Goal: Task Accomplishment & Management: Manage account settings

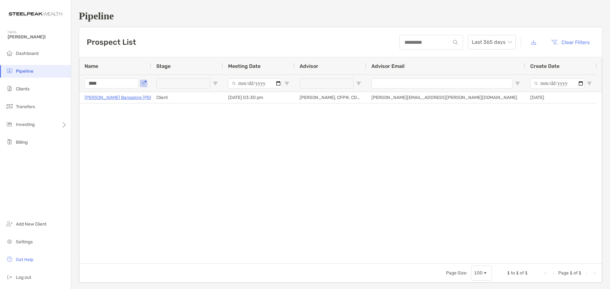
click at [123, 86] on input "****" at bounding box center [111, 83] width 54 height 10
click at [54, 90] on li "Clients" at bounding box center [35, 89] width 71 height 13
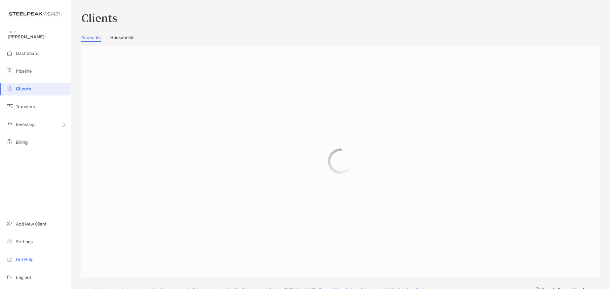
click at [37, 47] on div "Hello, [PERSON_NAME]!" at bounding box center [35, 38] width 71 height 18
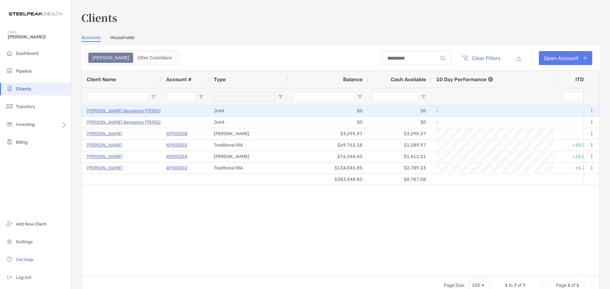
click at [137, 110] on p "[PERSON_NAME] Bangalore [PERSON_NAME]" at bounding box center [134, 111] width 94 height 8
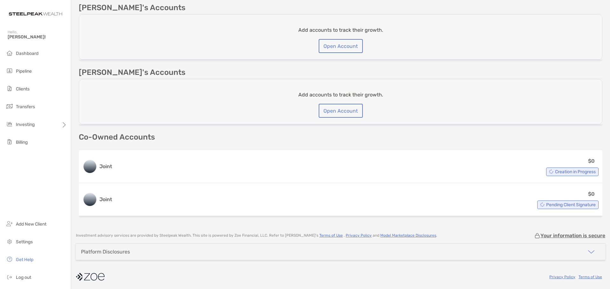
scroll to position [161, 0]
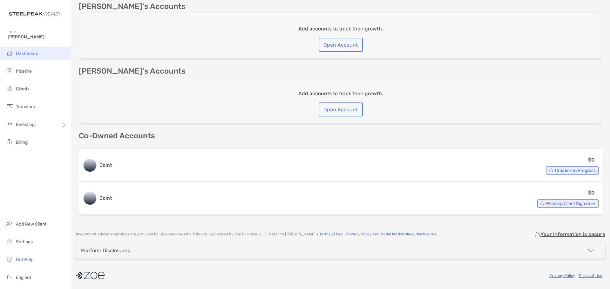
click at [52, 59] on li "Dashboard" at bounding box center [35, 53] width 71 height 13
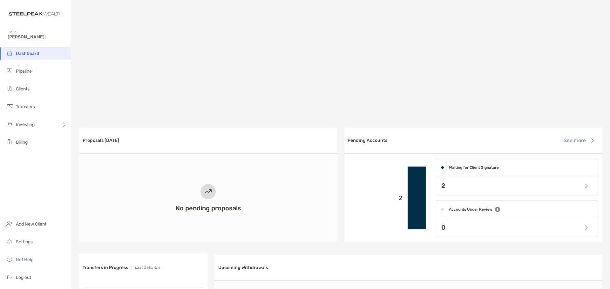
scroll to position [63, 0]
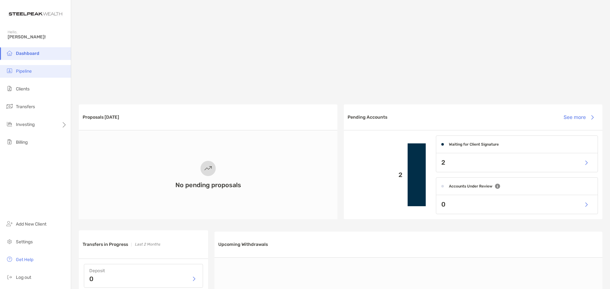
click at [19, 66] on li "Pipeline" at bounding box center [35, 71] width 71 height 13
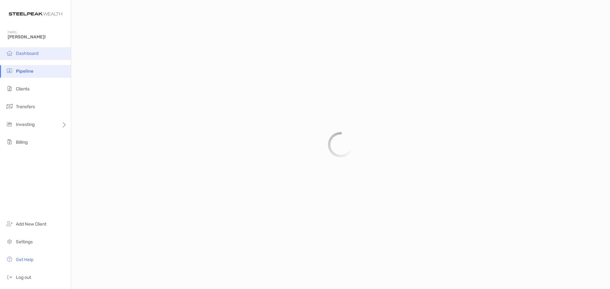
click at [45, 56] on li "Dashboard" at bounding box center [35, 53] width 71 height 13
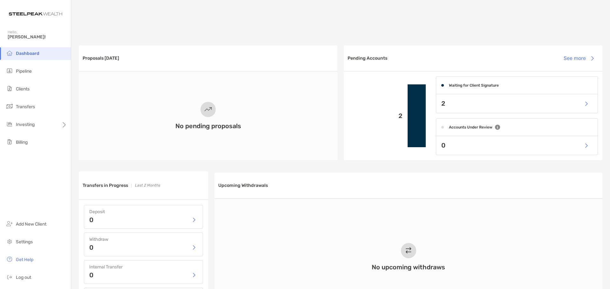
scroll to position [222, 0]
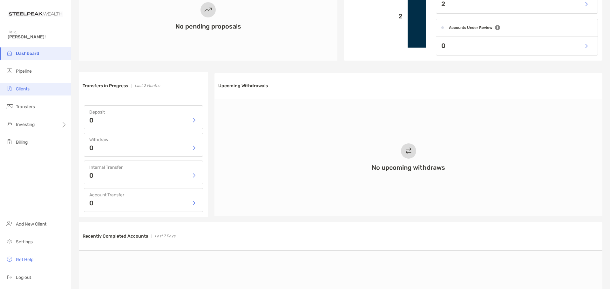
click at [41, 92] on li "Clients" at bounding box center [35, 89] width 71 height 13
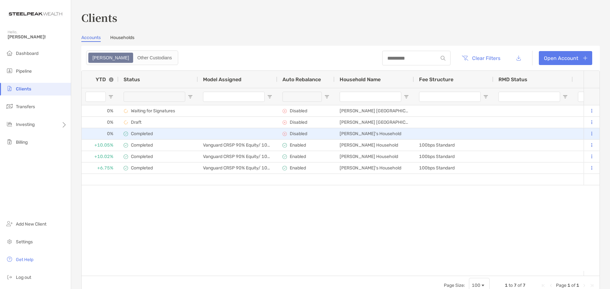
click at [296, 134] on p "Disabled" at bounding box center [298, 133] width 17 height 5
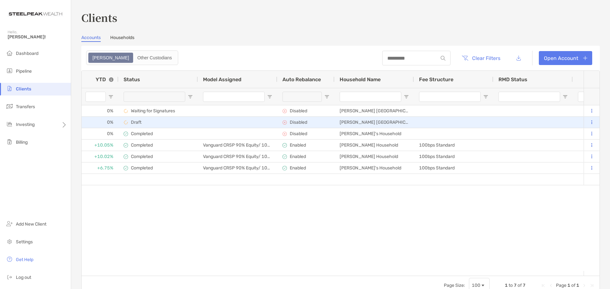
click at [300, 120] on p "Disabled" at bounding box center [298, 122] width 17 height 5
click at [299, 121] on p "Disabled" at bounding box center [298, 122] width 17 height 5
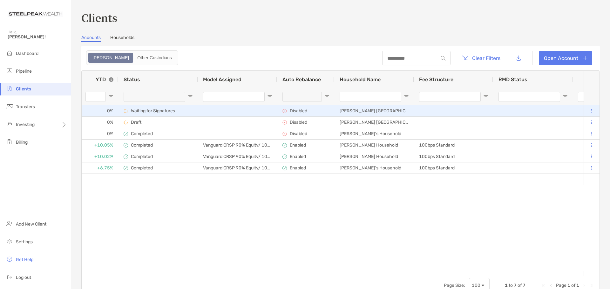
click at [296, 114] on div "Disabled" at bounding box center [305, 111] width 47 height 10
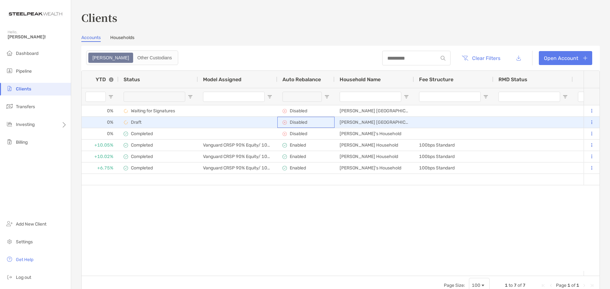
click at [295, 122] on p "Disabled" at bounding box center [298, 122] width 17 height 5
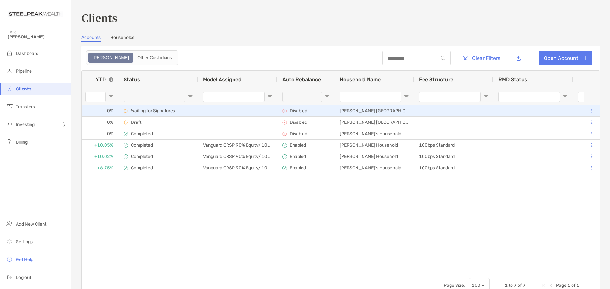
click at [296, 113] on p "Disabled" at bounding box center [298, 110] width 17 height 5
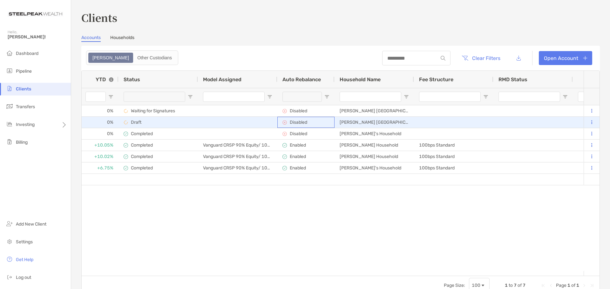
click at [296, 124] on p "Disabled" at bounding box center [298, 122] width 17 height 5
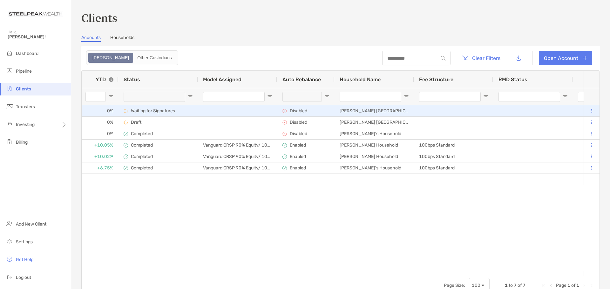
click at [146, 111] on p "Waiting for Signatures" at bounding box center [153, 110] width 44 height 5
click at [105, 113] on div "0%" at bounding box center [99, 110] width 38 height 11
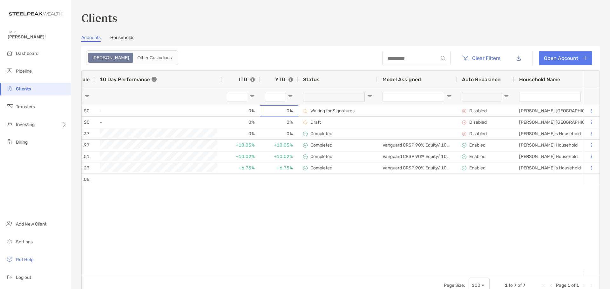
scroll to position [0, 453]
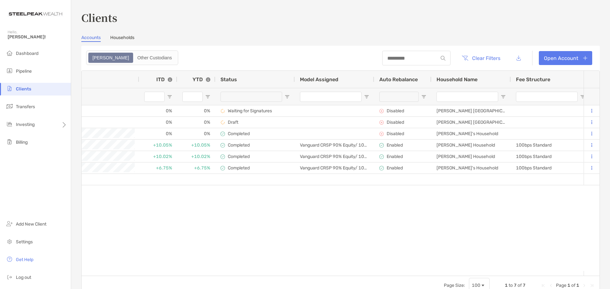
drag, startPoint x: 269, startPoint y: 252, endPoint x: 265, endPoint y: 251, distance: 3.6
click at [268, 252] on div "[PERSON_NAME] Bangalore [PERSON_NAME] Joint $0 $0 - 0% 0% Waiting for Signature…" at bounding box center [333, 188] width 502 height 166
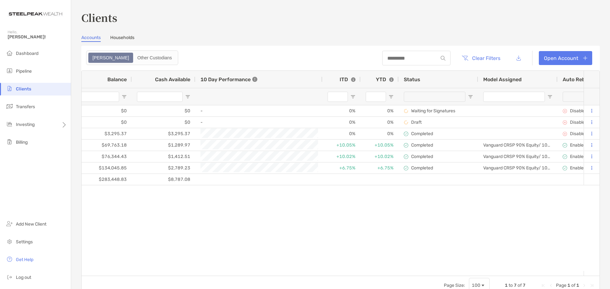
scroll to position [0, 252]
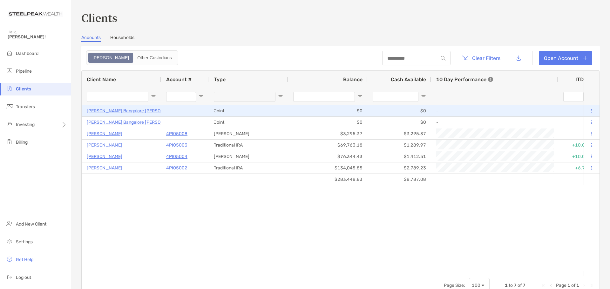
click at [137, 113] on p "[PERSON_NAME] Bangalore [PERSON_NAME]" at bounding box center [134, 111] width 94 height 8
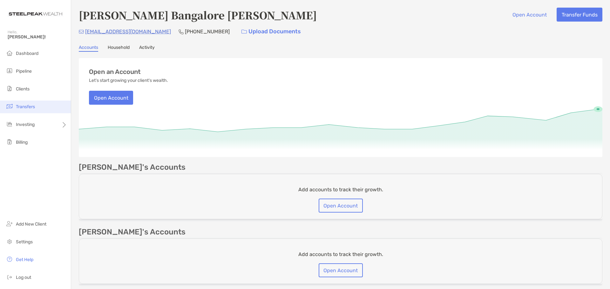
click at [39, 106] on li "Transfers" at bounding box center [35, 107] width 71 height 13
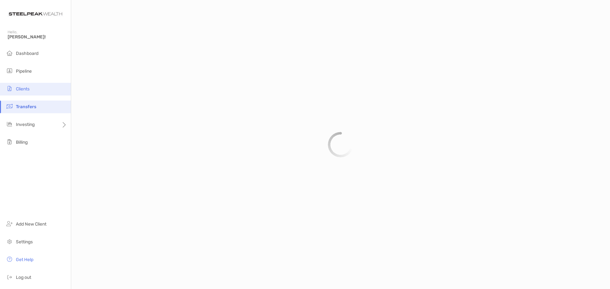
click at [25, 88] on span "Clients" at bounding box center [23, 88] width 14 height 5
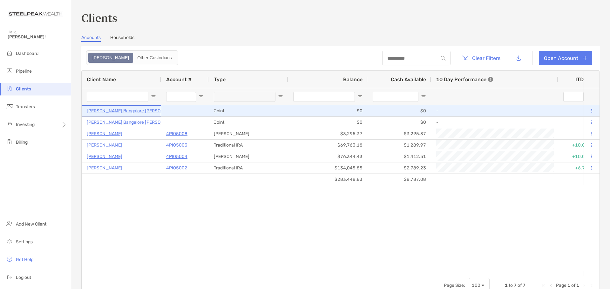
click at [126, 111] on p "[PERSON_NAME] Bangalore [PERSON_NAME]" at bounding box center [134, 111] width 94 height 8
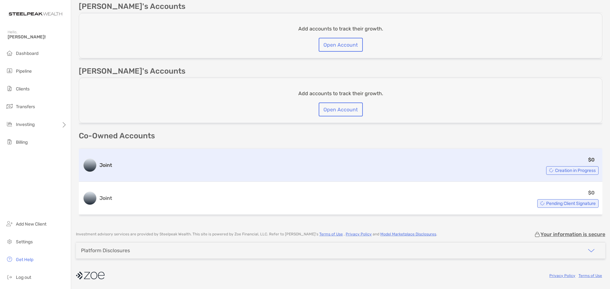
click at [586, 174] on div "Creation in Progress" at bounding box center [572, 170] width 52 height 9
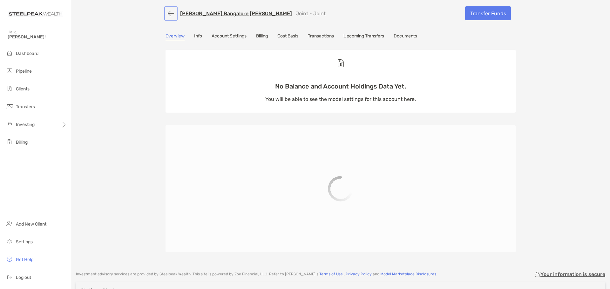
click at [170, 16] on button "button" at bounding box center [170, 14] width 11 height 12
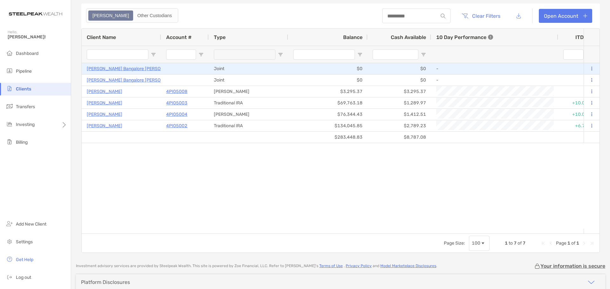
drag, startPoint x: 137, startPoint y: 69, endPoint x: 145, endPoint y: 69, distance: 8.9
click at [137, 69] on p "[PERSON_NAME] Bangalore [PERSON_NAME]" at bounding box center [134, 69] width 94 height 8
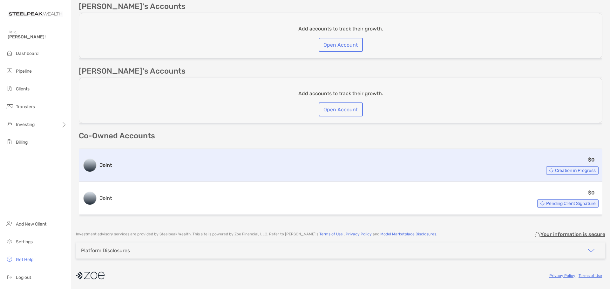
click at [491, 157] on div "$0 Creation in Progress" at bounding box center [357, 165] width 484 height 19
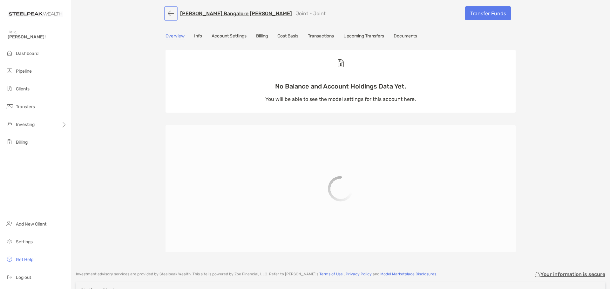
click at [171, 13] on button "button" at bounding box center [170, 14] width 11 height 12
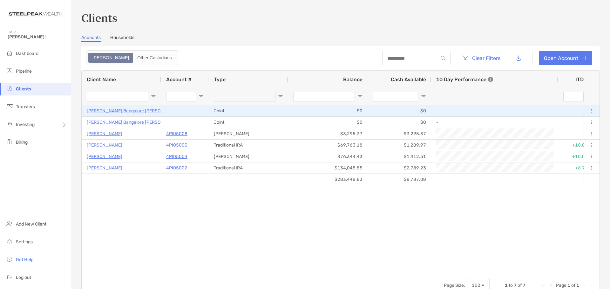
click at [129, 111] on p "[PERSON_NAME] Bangalore [PERSON_NAME]" at bounding box center [134, 111] width 94 height 8
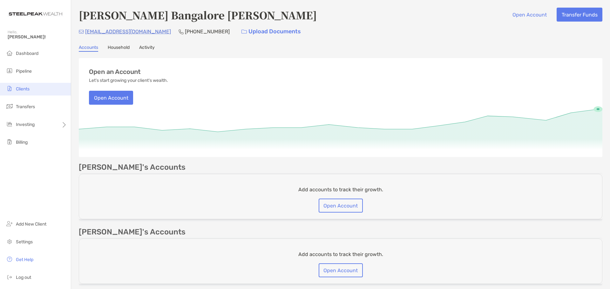
click at [37, 91] on li "Clients" at bounding box center [35, 89] width 71 height 13
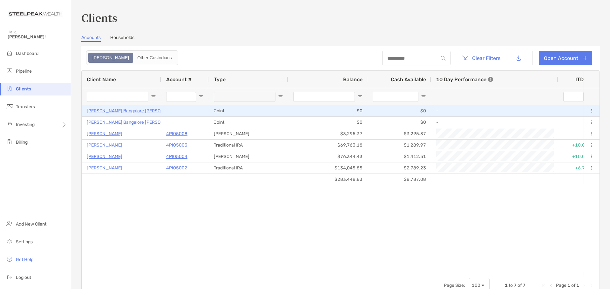
click at [588, 108] on button at bounding box center [591, 111] width 6 height 6
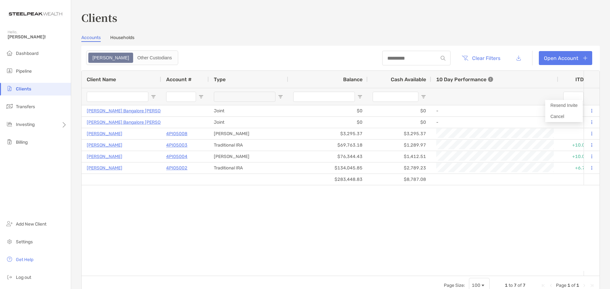
drag, startPoint x: 351, startPoint y: 239, endPoint x: 352, endPoint y: 218, distance: 21.0
click at [351, 239] on div "[PERSON_NAME] Bangalore [PERSON_NAME] Joint $0 $0 - 0% 0% Waiting for Signature…" at bounding box center [333, 188] width 502 height 166
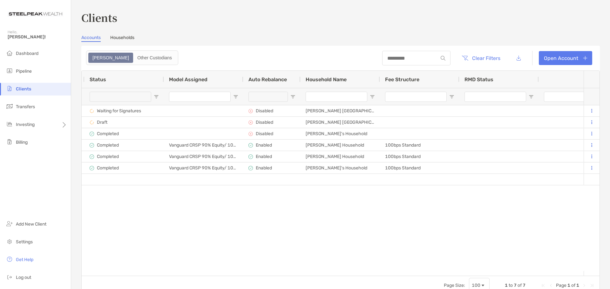
scroll to position [0, 551]
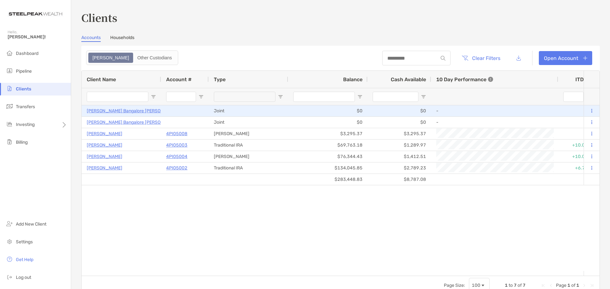
click at [139, 112] on p "[PERSON_NAME] Bangalore [PERSON_NAME]" at bounding box center [134, 111] width 94 height 8
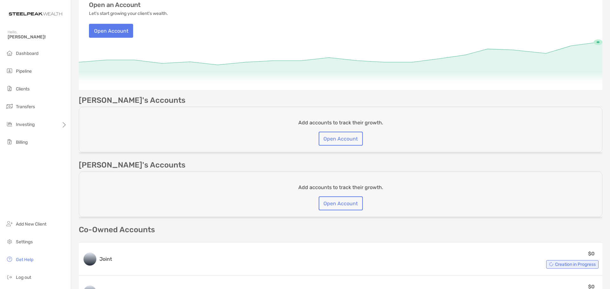
scroll to position [2, 0]
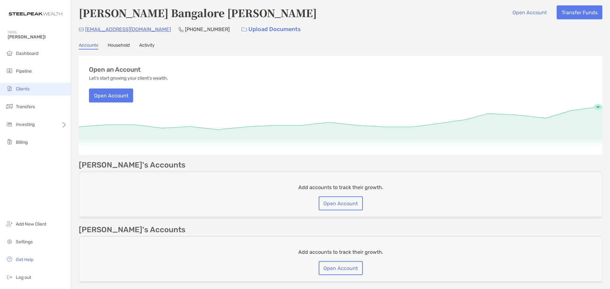
click at [45, 86] on li "Clients" at bounding box center [35, 89] width 71 height 13
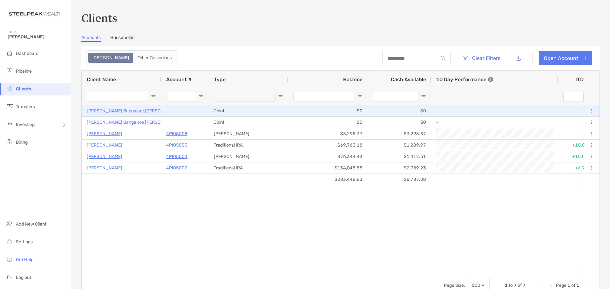
click at [588, 110] on button at bounding box center [591, 111] width 6 height 6
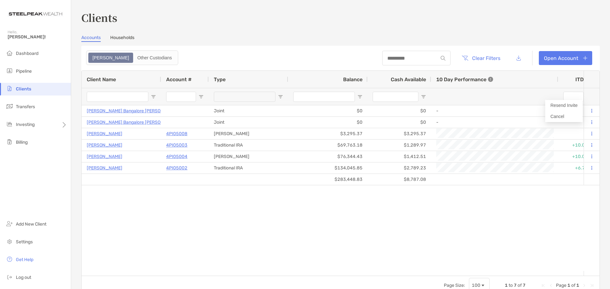
click at [568, 104] on button "Resend Invite" at bounding box center [563, 105] width 37 height 11
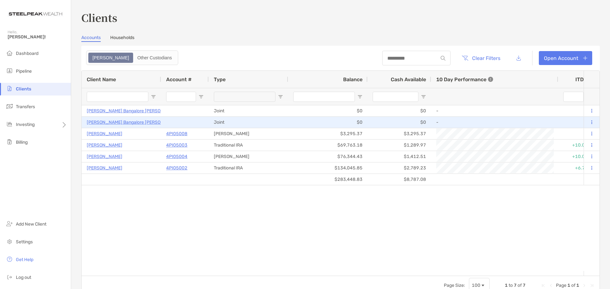
click at [588, 125] on button at bounding box center [591, 122] width 6 height 6
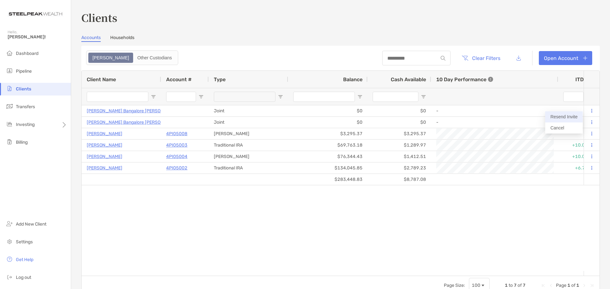
click at [557, 116] on button "Resend Invite" at bounding box center [563, 116] width 37 height 11
